Goal: Navigation & Orientation: Understand site structure

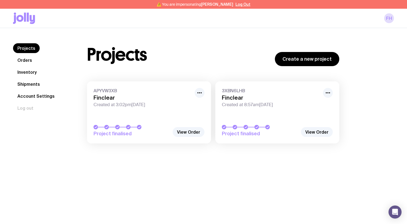
click at [30, 68] on link "Inventory" at bounding box center [27, 72] width 28 height 10
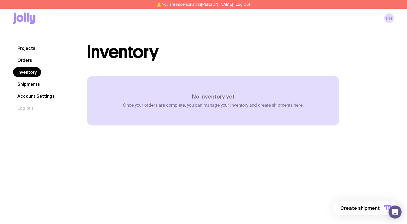
click at [29, 82] on link "Shipments" at bounding box center [28, 84] width 31 height 10
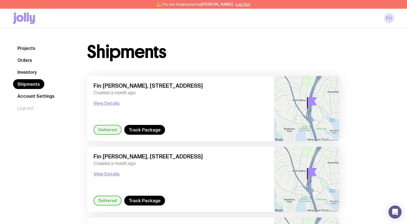
click at [33, 73] on link "Inventory" at bounding box center [27, 72] width 28 height 10
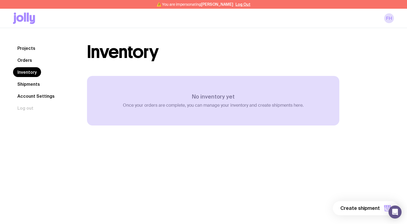
click at [36, 85] on link "Shipments" at bounding box center [28, 84] width 31 height 10
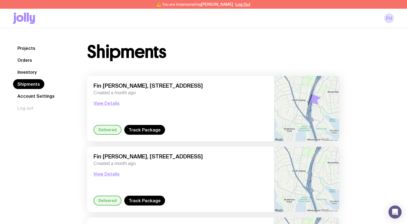
click at [21, 63] on link "Orders" at bounding box center [24, 60] width 23 height 10
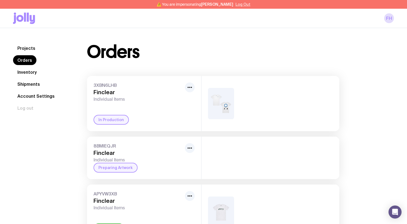
click at [240, 6] on button "Log Out" at bounding box center [243, 4] width 15 height 4
